Goal: Complete application form

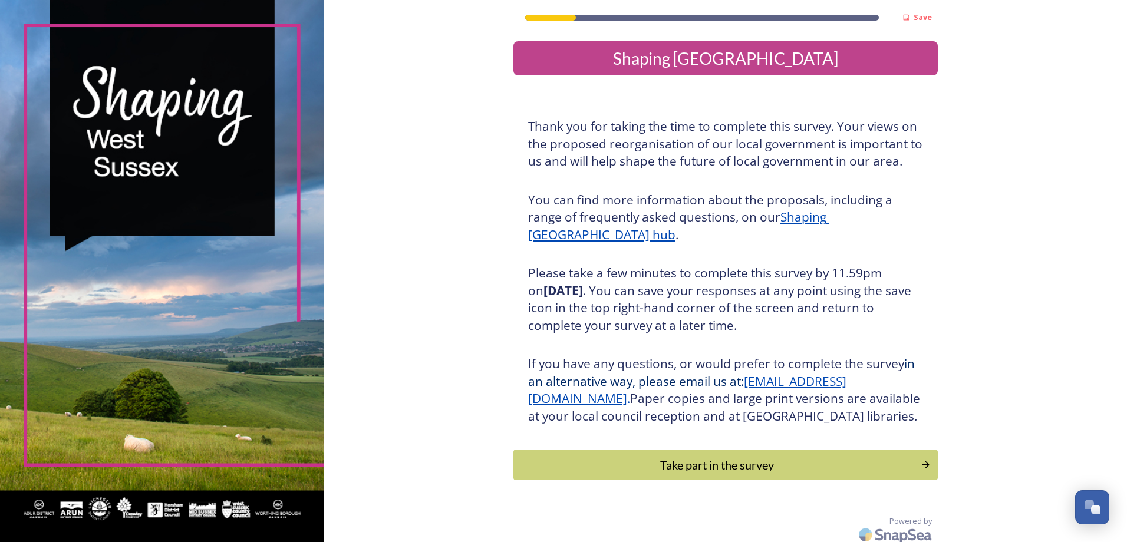
scroll to position [24, 0]
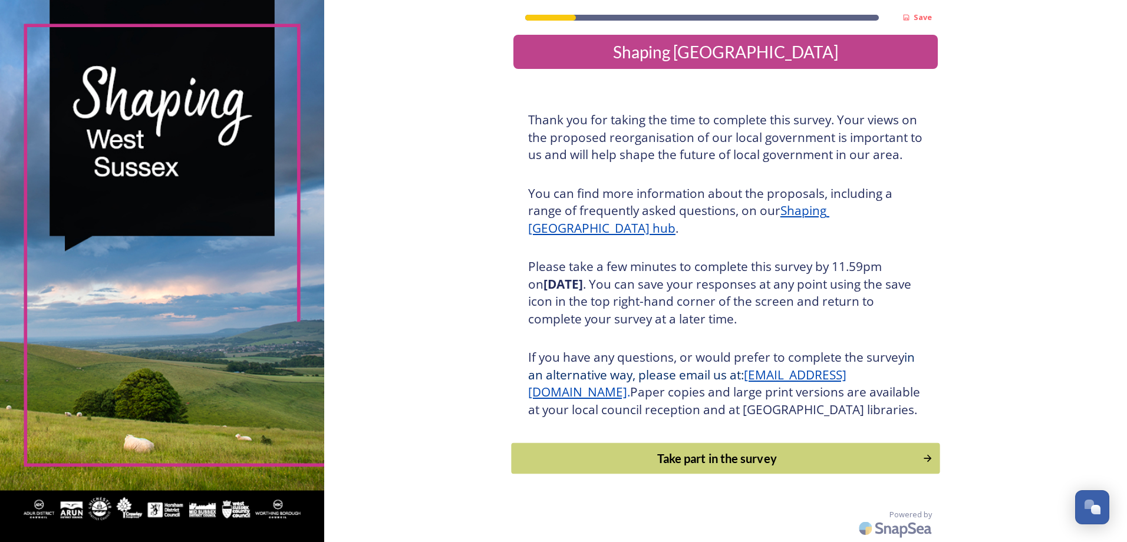
click at [744, 464] on div "Take part in the survey" at bounding box center [716, 459] width 398 height 18
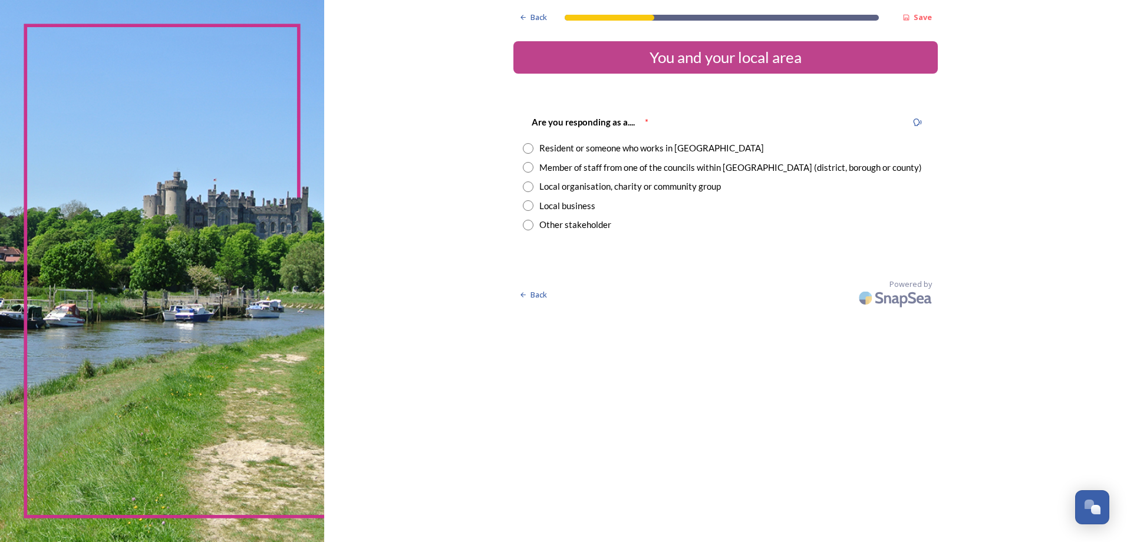
click at [528, 148] on input "radio" at bounding box center [528, 148] width 11 height 11
radio input "true"
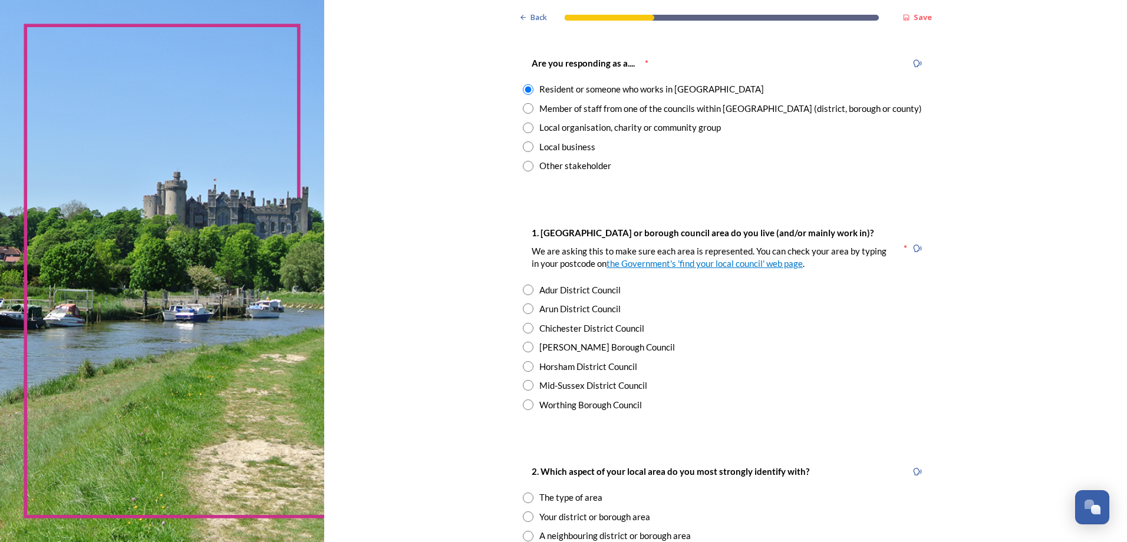
scroll to position [118, 0]
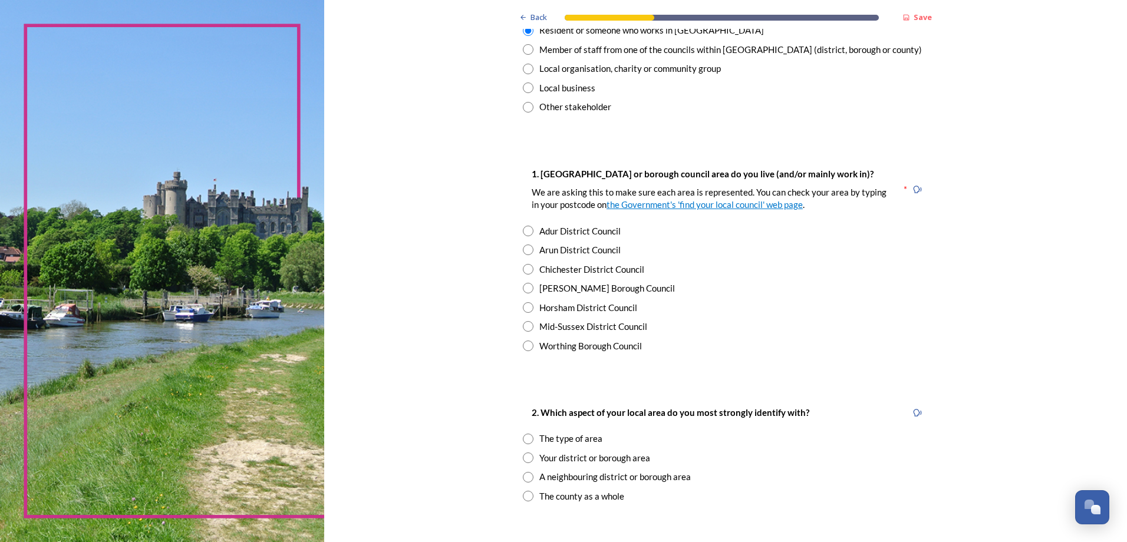
click at [524, 288] on input "radio" at bounding box center [528, 288] width 11 height 11
radio input "true"
click at [523, 304] on input "radio" at bounding box center [528, 307] width 11 height 11
radio input "true"
click at [524, 288] on input "radio" at bounding box center [528, 288] width 11 height 11
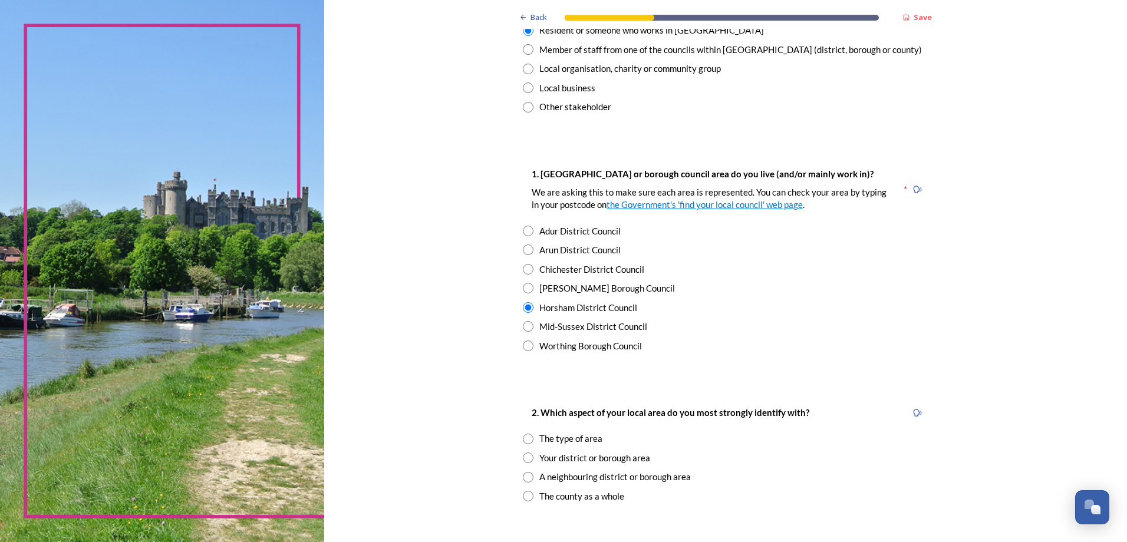
radio input "true"
click at [526, 308] on input "radio" at bounding box center [528, 307] width 11 height 11
radio input "true"
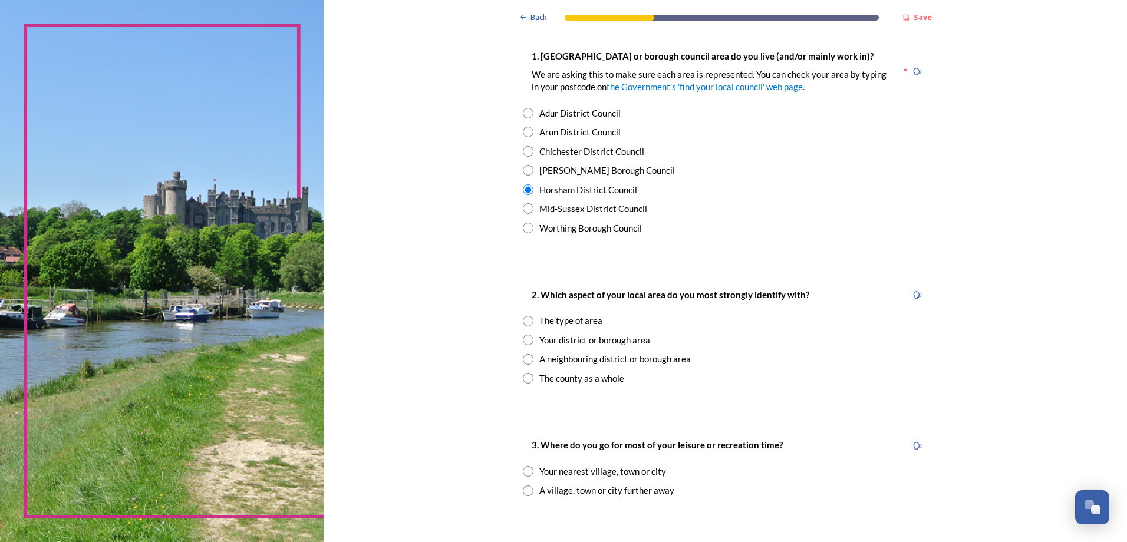
scroll to position [295, 0]
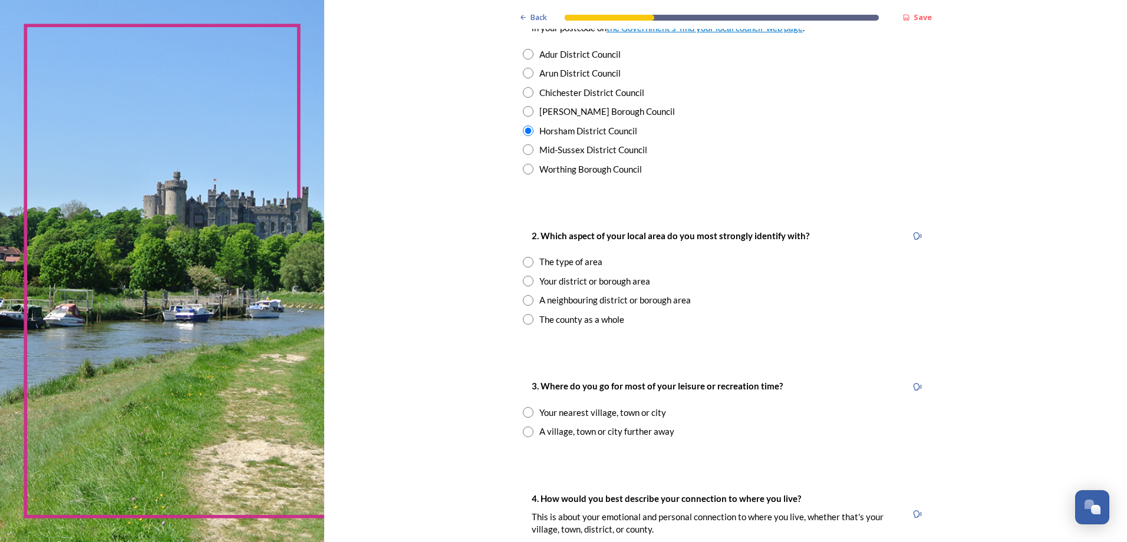
click at [524, 262] on input "radio" at bounding box center [528, 262] width 11 height 11
radio input "true"
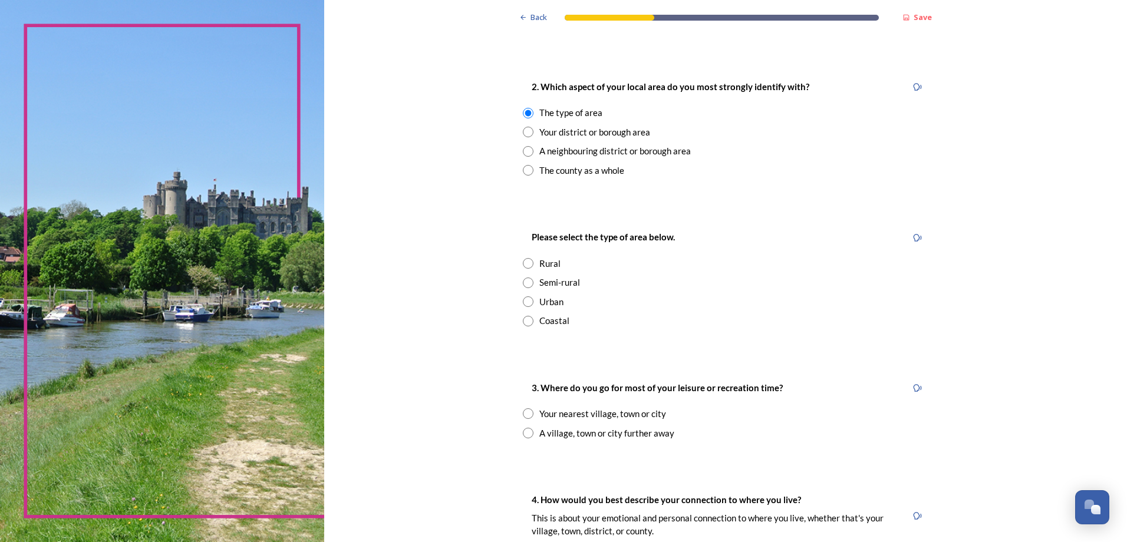
scroll to position [471, 0]
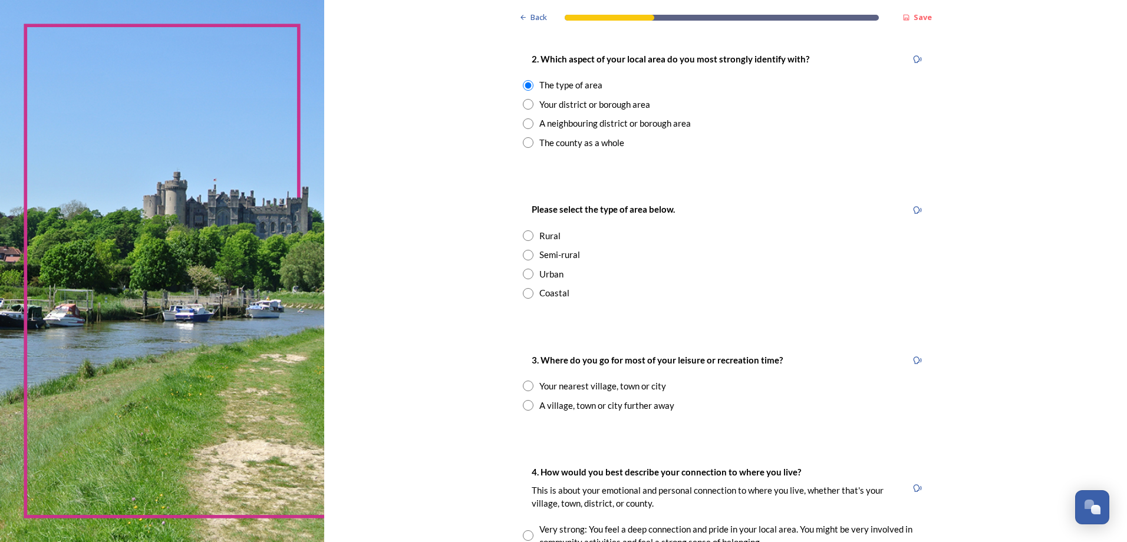
click at [523, 258] on input "radio" at bounding box center [528, 255] width 11 height 11
radio input "true"
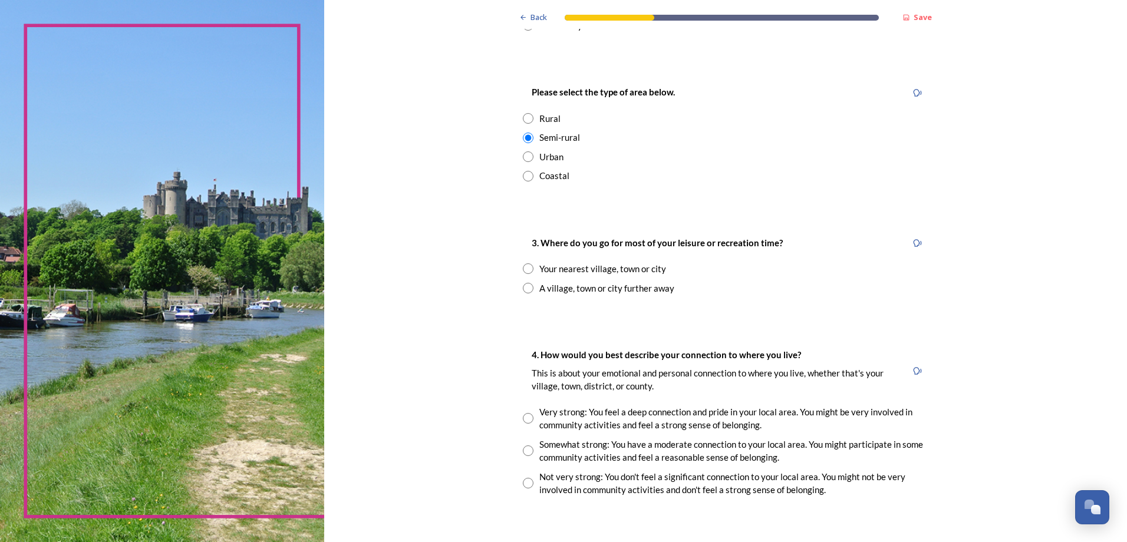
scroll to position [589, 0]
click at [626, 269] on div "Your nearest village, town or city" at bounding box center [602, 269] width 127 height 14
radio input "true"
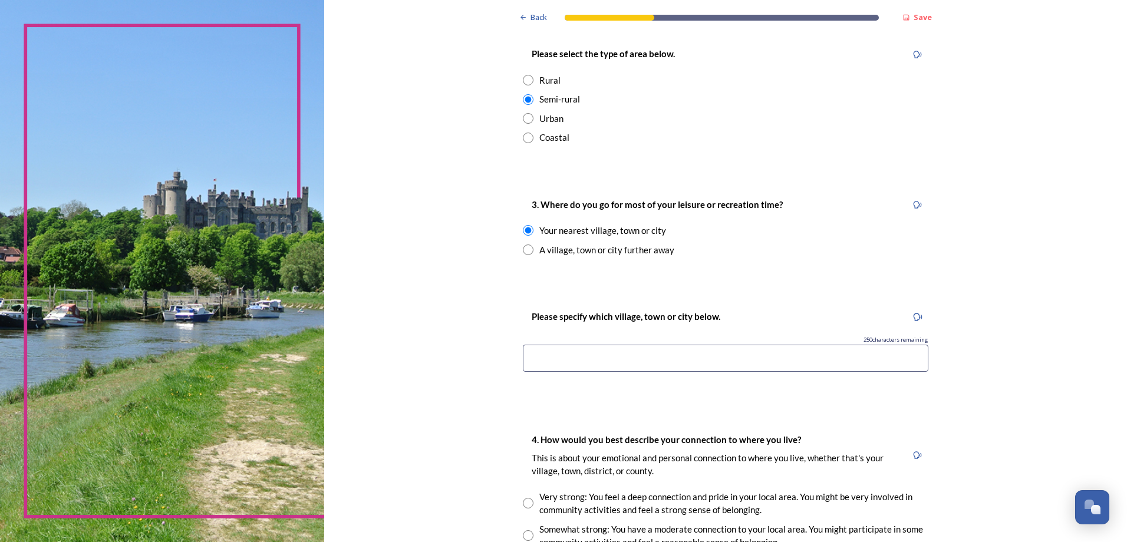
scroll to position [648, 0]
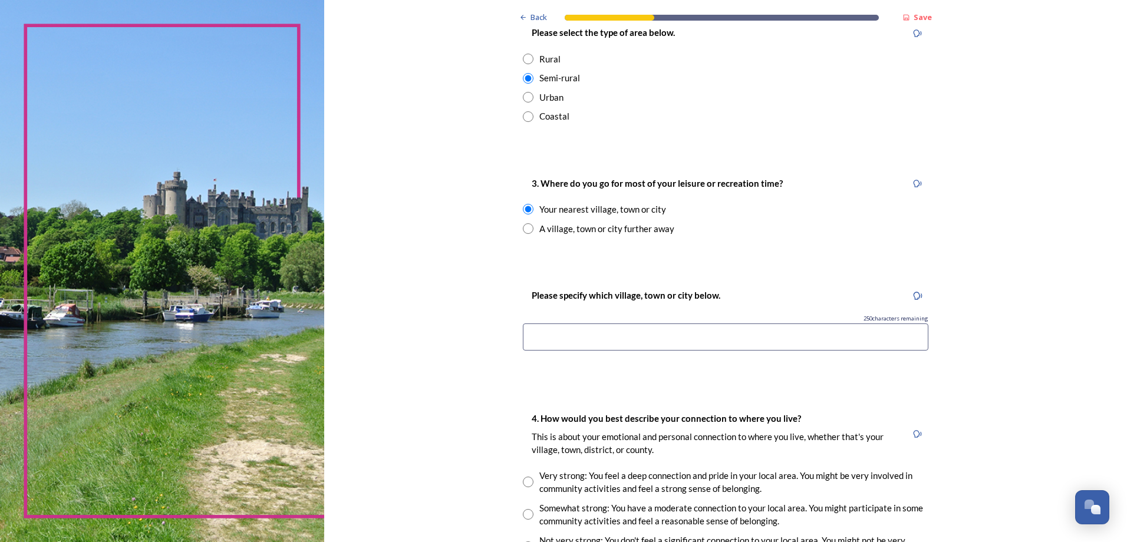
click at [604, 336] on input at bounding box center [725, 336] width 405 height 27
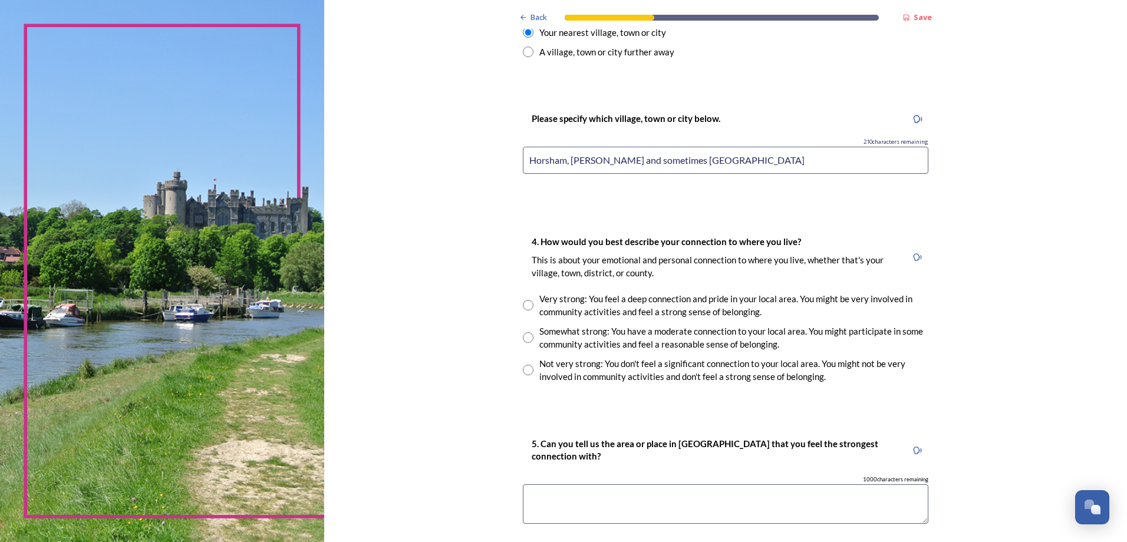
scroll to position [884, 0]
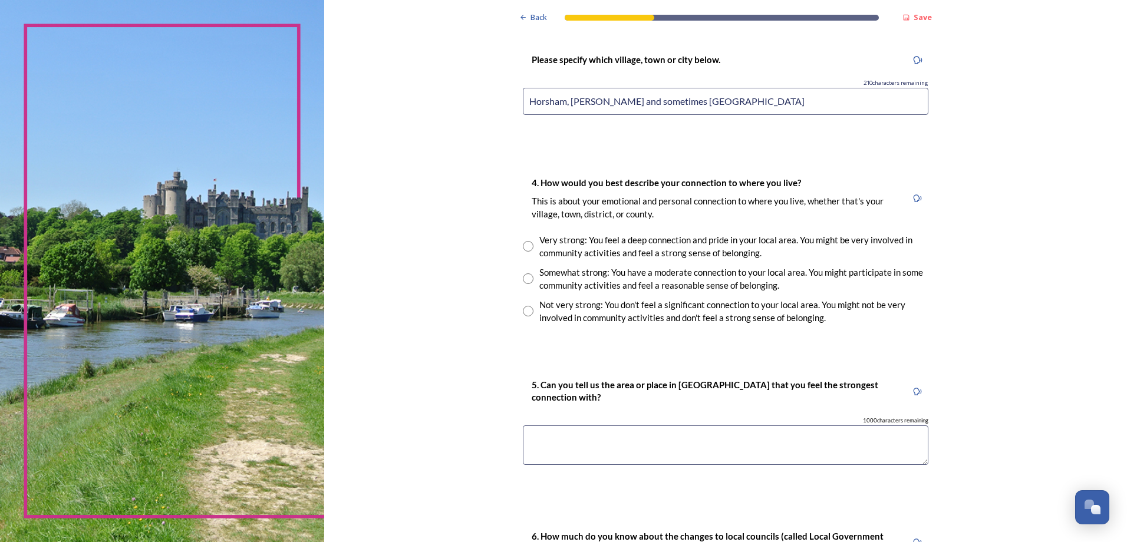
type input "Horsham, [PERSON_NAME] and sometimes [GEOGRAPHIC_DATA]"
click at [526, 275] on input "radio" at bounding box center [528, 278] width 11 height 11
radio input "true"
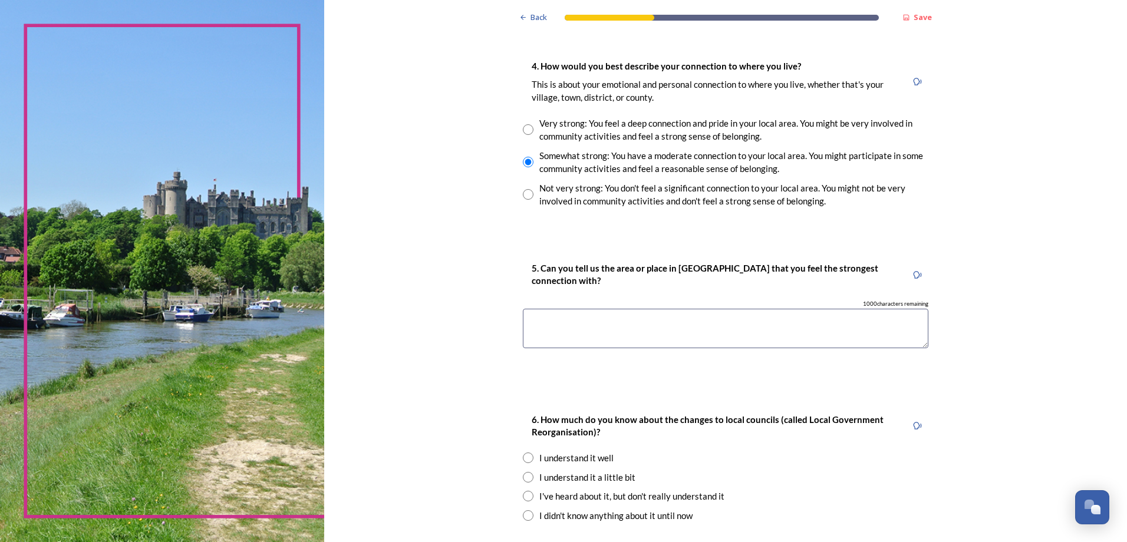
scroll to position [1002, 0]
click at [564, 329] on textarea at bounding box center [725, 327] width 405 height 39
click at [809, 316] on textarea "[PERSON_NAME] as I was brought up in this area and many of my friends and famil…" at bounding box center [725, 327] width 405 height 39
click at [864, 322] on textarea "[PERSON_NAME] as I was brought up in this area and many of my friends and famil…" at bounding box center [725, 327] width 405 height 39
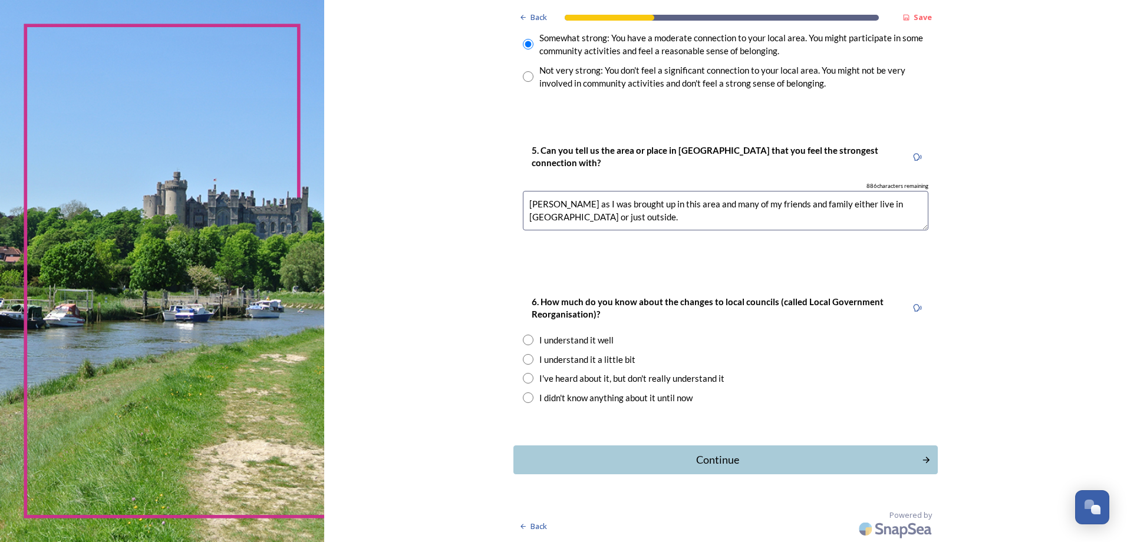
scroll to position [1119, 0]
type textarea "[PERSON_NAME] as I was brought up in this area and many of my friends and famil…"
click at [523, 359] on input "radio" at bounding box center [528, 359] width 11 height 11
radio input "true"
click at [720, 451] on div "Continue" at bounding box center [717, 459] width 395 height 16
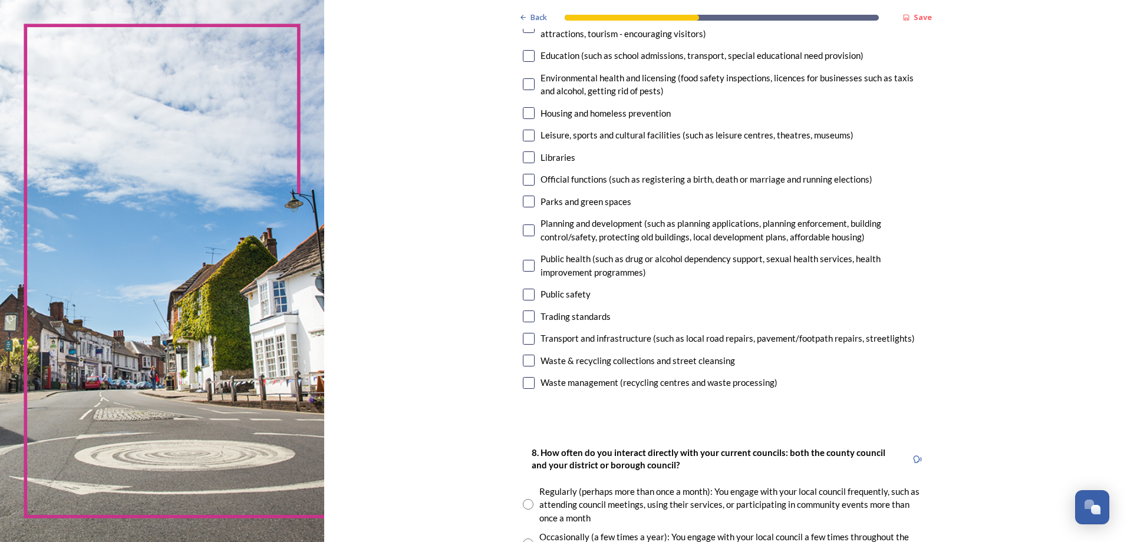
scroll to position [236, 0]
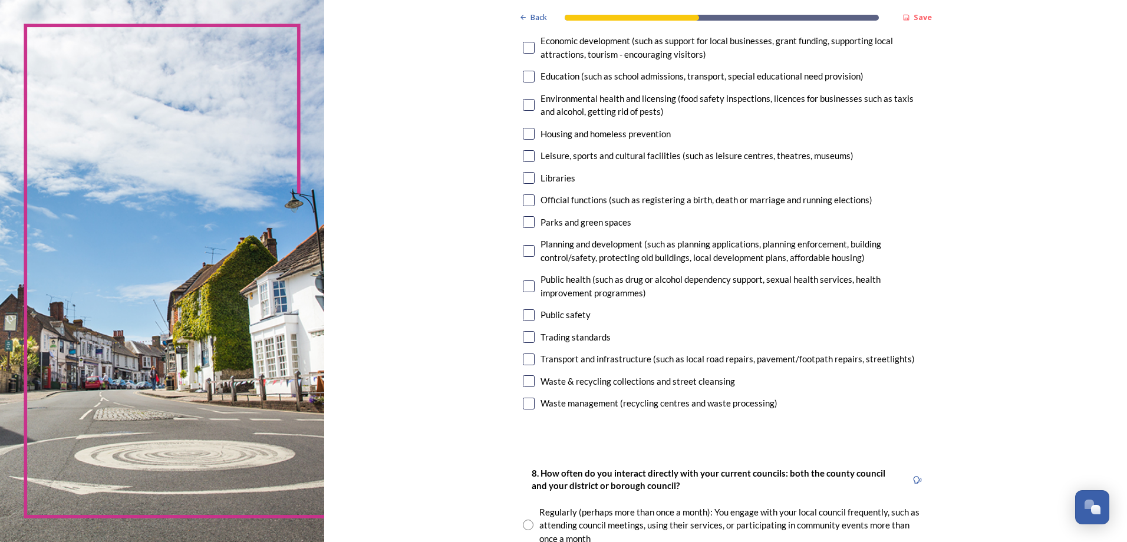
click at [527, 382] on input "checkbox" at bounding box center [529, 381] width 12 height 12
checkbox input "true"
click at [528, 359] on input "checkbox" at bounding box center [529, 360] width 12 height 12
checkbox input "true"
click at [524, 316] on input "checkbox" at bounding box center [529, 315] width 12 height 12
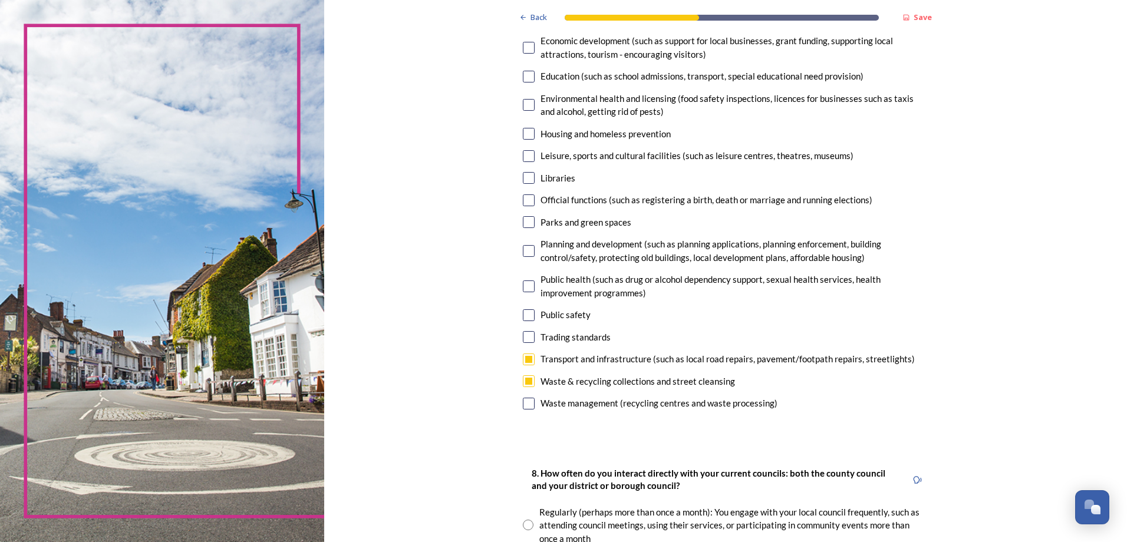
checkbox input "true"
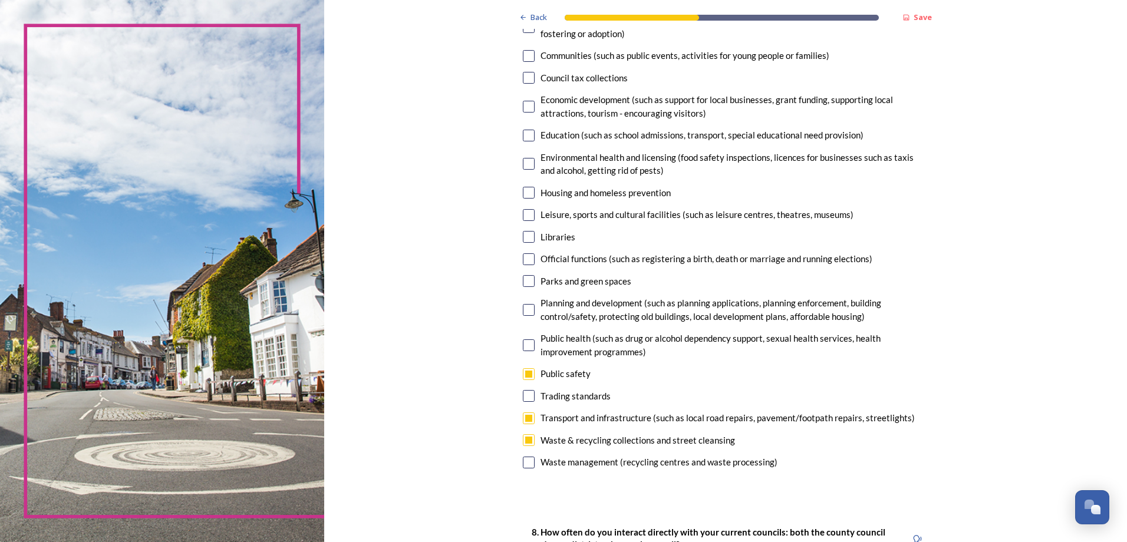
click at [523, 347] on input "checkbox" at bounding box center [529, 345] width 12 height 12
checkbox input "true"
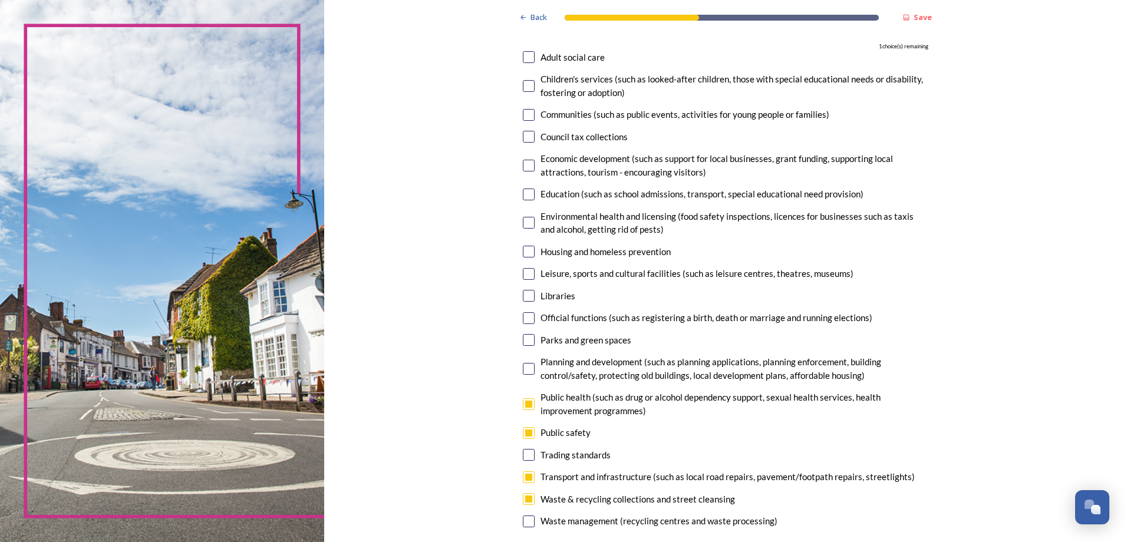
click at [527, 369] on input "checkbox" at bounding box center [529, 369] width 12 height 12
checkbox input "true"
click at [523, 341] on input "checkbox" at bounding box center [529, 340] width 12 height 12
checkbox input "false"
click at [528, 275] on input "checkbox" at bounding box center [529, 274] width 12 height 12
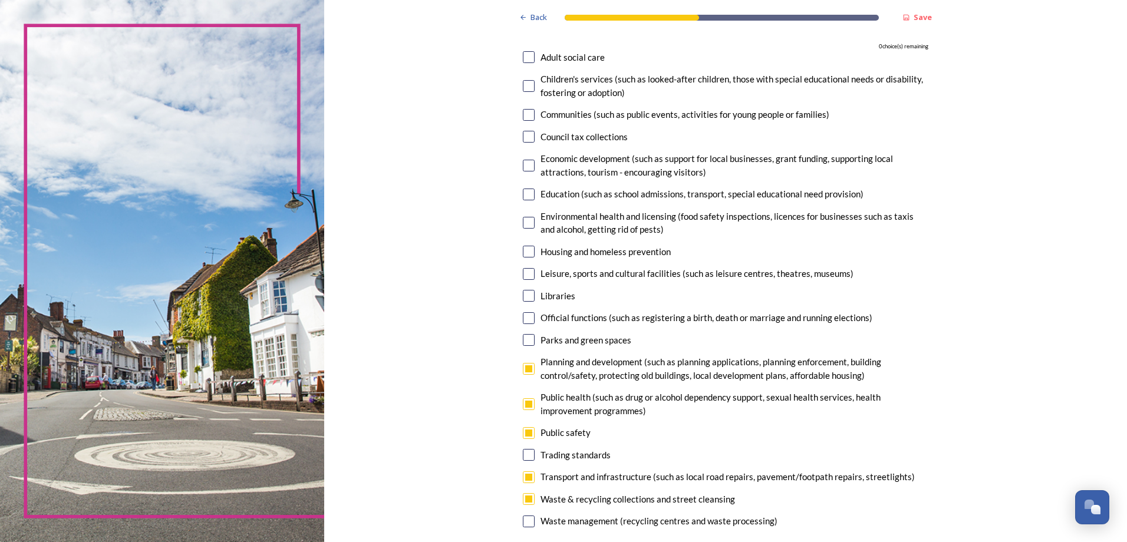
click at [523, 278] on input "checkbox" at bounding box center [529, 274] width 12 height 12
click at [523, 272] on input "checkbox" at bounding box center [529, 274] width 12 height 12
click at [523, 273] on input "checkbox" at bounding box center [529, 274] width 12 height 12
checkbox input "false"
click at [526, 368] on input "checkbox" at bounding box center [529, 369] width 12 height 12
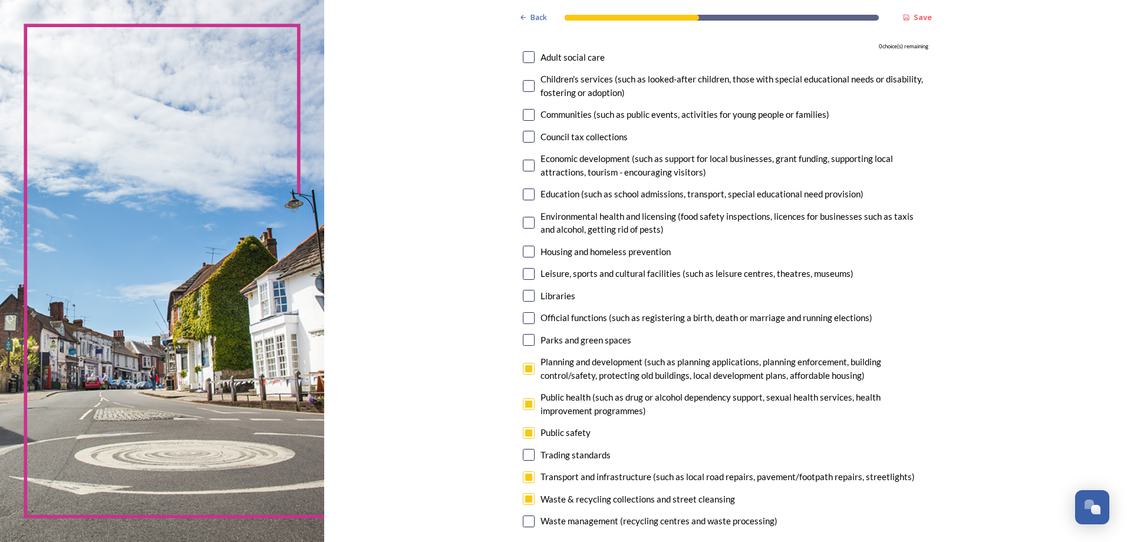
checkbox input "false"
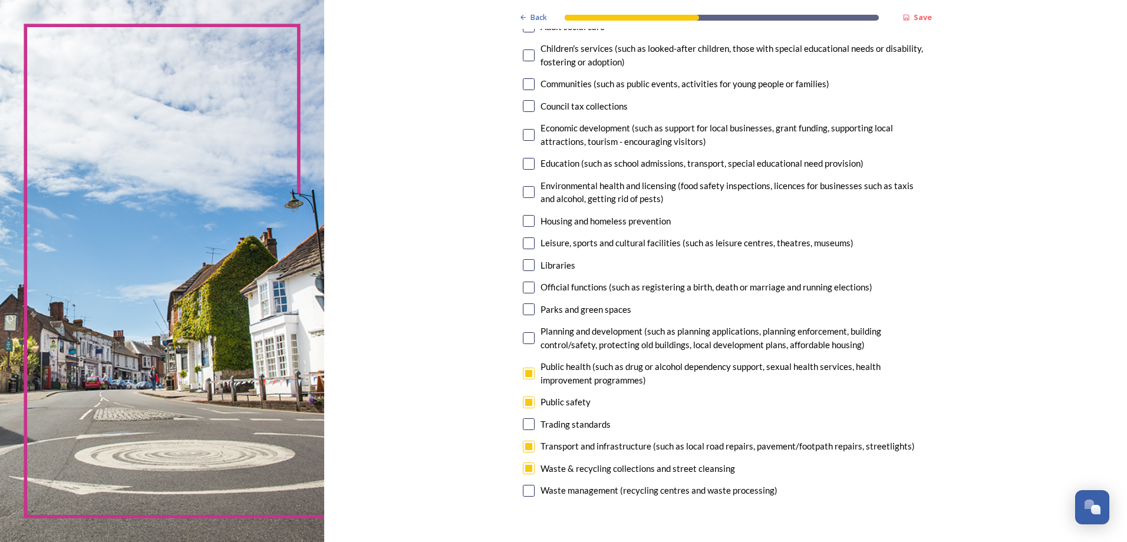
scroll to position [177, 0]
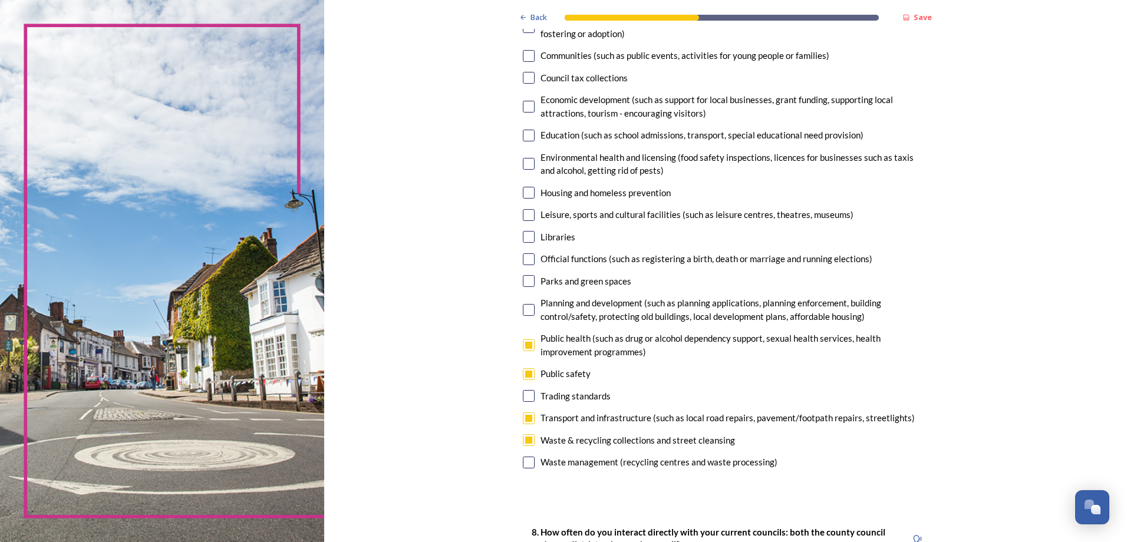
click at [523, 194] on input "checkbox" at bounding box center [529, 193] width 12 height 12
checkbox input "true"
click at [523, 215] on input "checkbox" at bounding box center [529, 215] width 12 height 12
checkbox input "false"
click at [524, 193] on input "checkbox" at bounding box center [529, 193] width 12 height 12
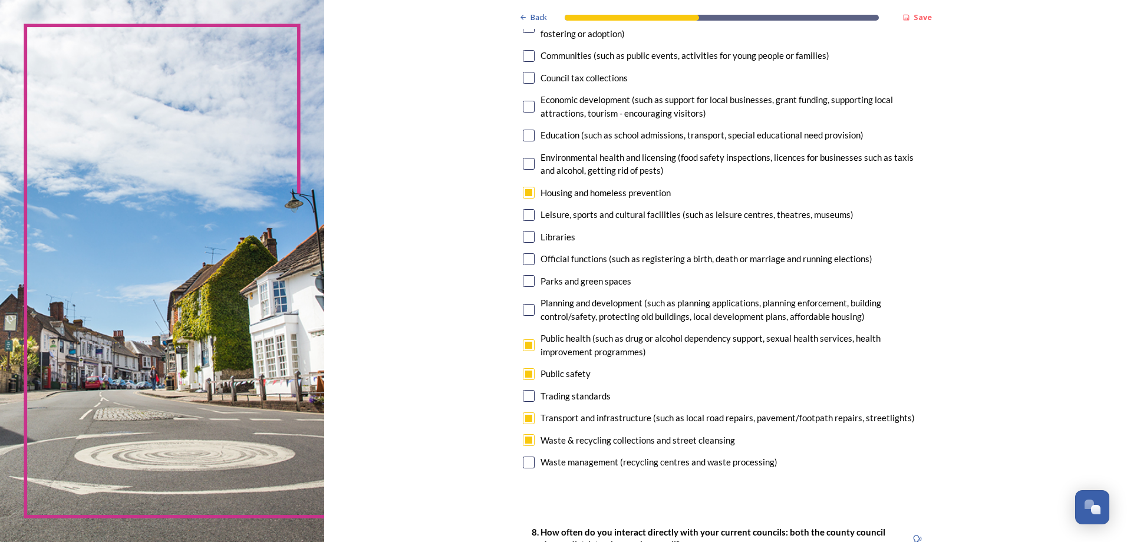
checkbox input "false"
click at [524, 215] on input "checkbox" at bounding box center [529, 215] width 12 height 12
checkbox input "true"
click at [526, 284] on input "checkbox" at bounding box center [529, 281] width 12 height 12
checkbox input "false"
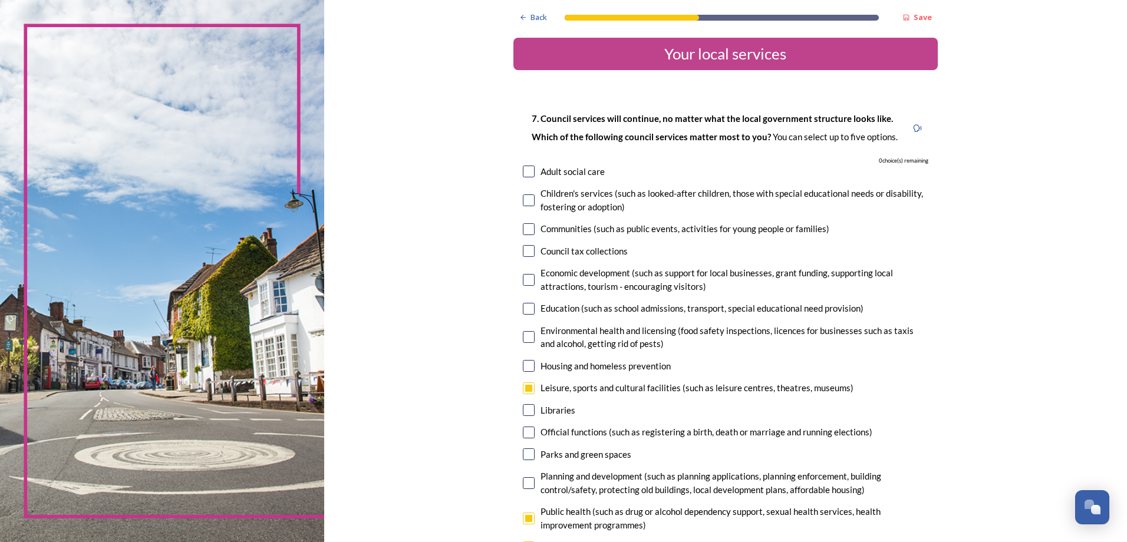
scroll to position [0, 0]
